Goal: Share content: Share content

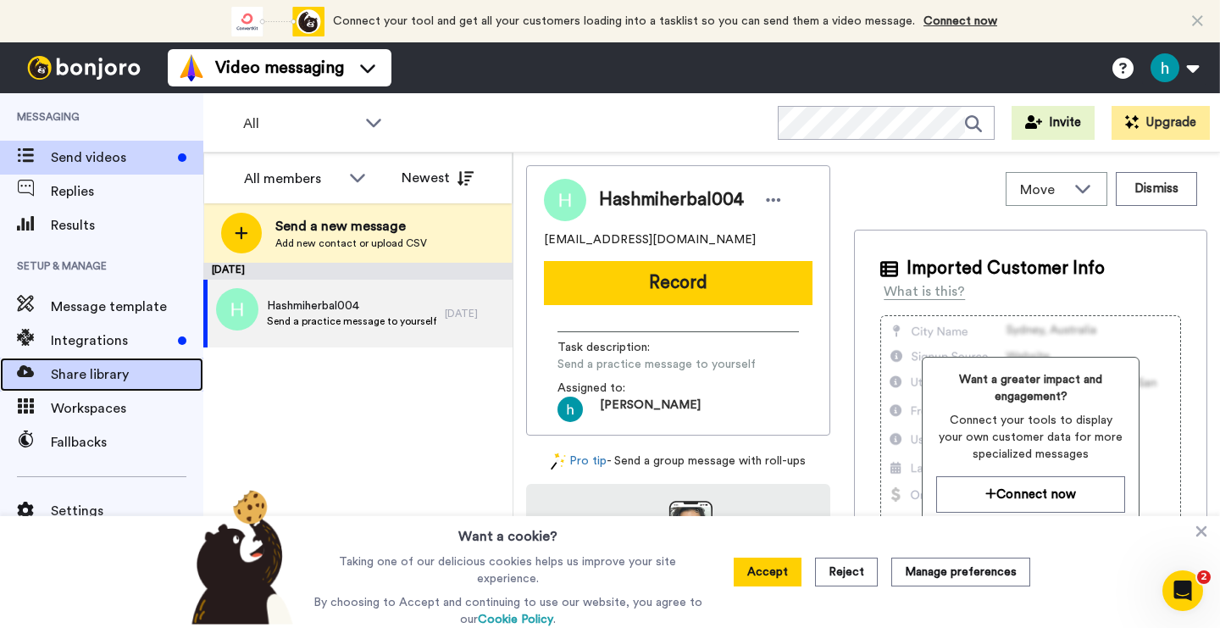
click at [80, 382] on span "Share library" at bounding box center [127, 374] width 153 height 20
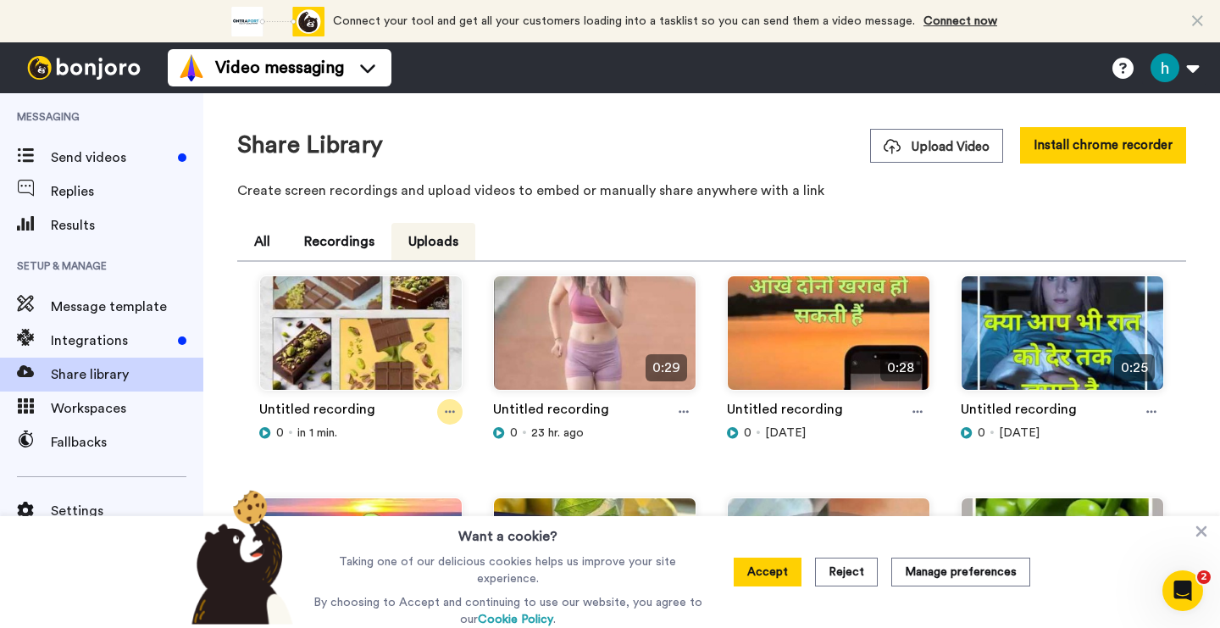
click at [440, 414] on div at bounding box center [449, 411] width 25 height 25
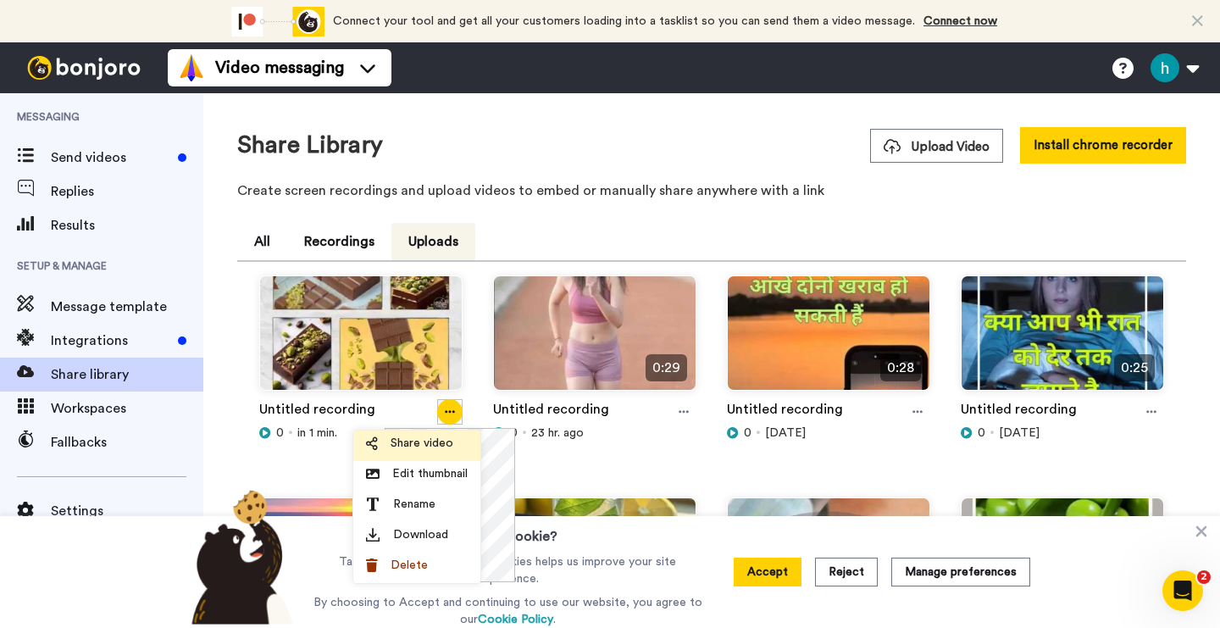
click at [411, 446] on span "Share video" at bounding box center [422, 443] width 63 height 17
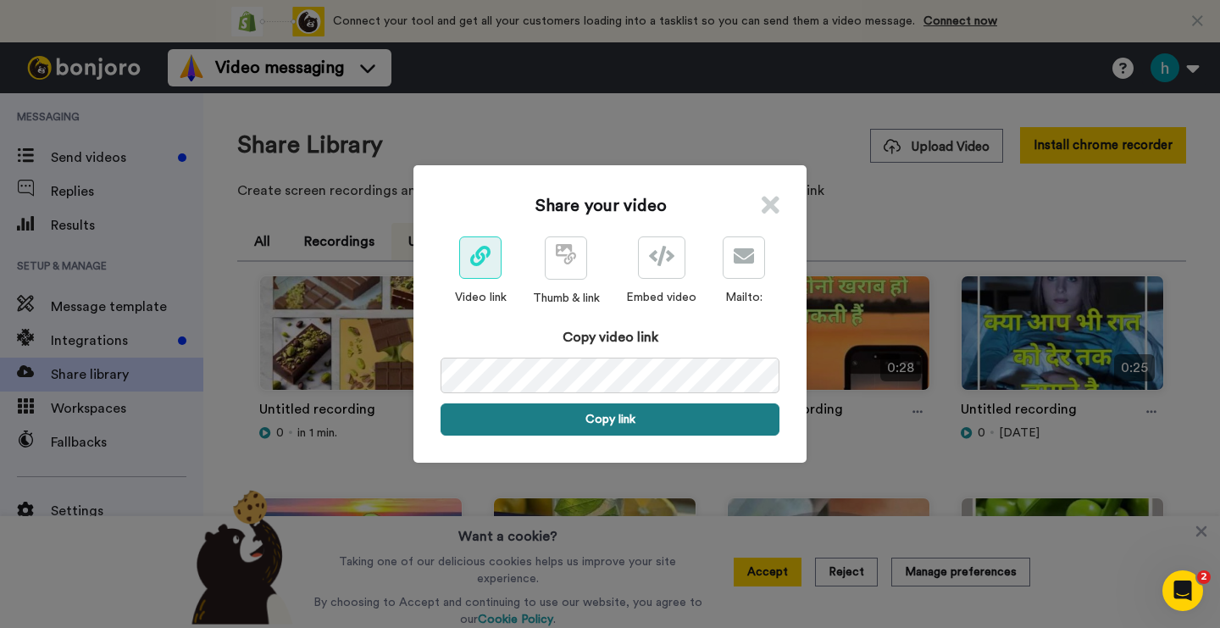
click at [652, 415] on button "Copy link" at bounding box center [610, 419] width 339 height 32
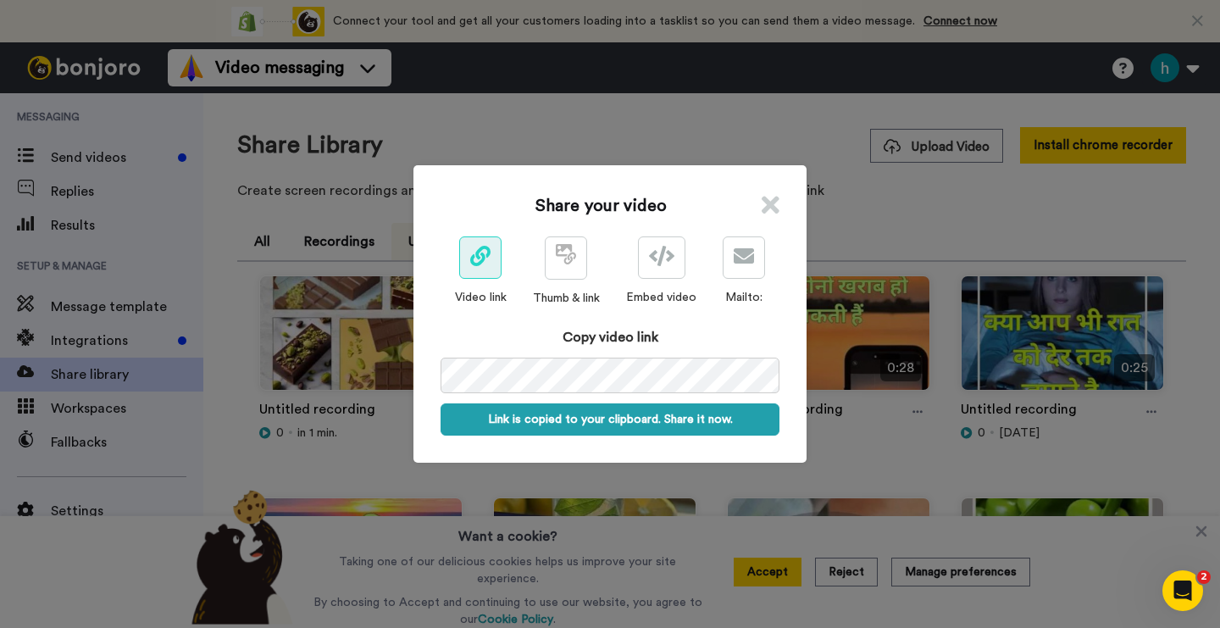
scroll to position [0, 84]
